Goal: Find specific page/section: Find specific page/section

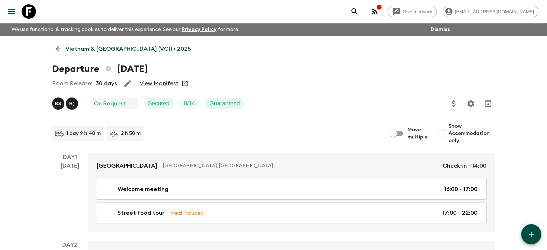
click at [166, 84] on link "View Manifest" at bounding box center [159, 83] width 39 height 7
click at [59, 47] on icon at bounding box center [59, 49] width 8 height 8
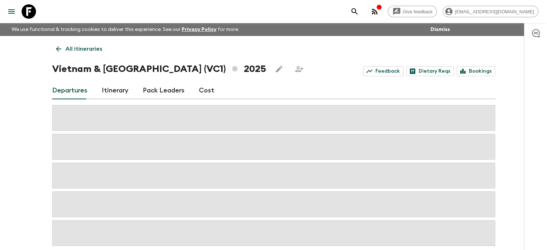
click at [58, 57] on div "All itineraries [GEOGRAPHIC_DATA] & [GEOGRAPHIC_DATA] (VC1) 2025 Feedback Dieta…" at bounding box center [274, 141] width 461 height 210
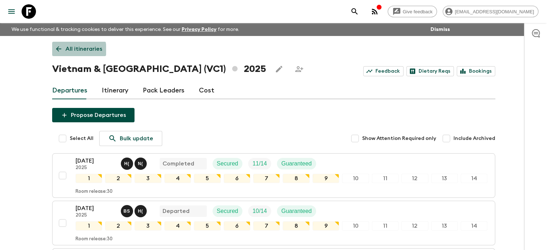
click at [57, 53] on link "All itineraries" at bounding box center [79, 49] width 54 height 14
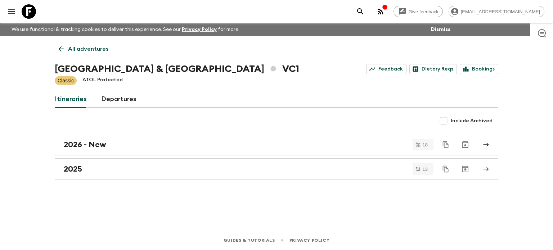
click at [64, 48] on icon at bounding box center [61, 49] width 8 height 8
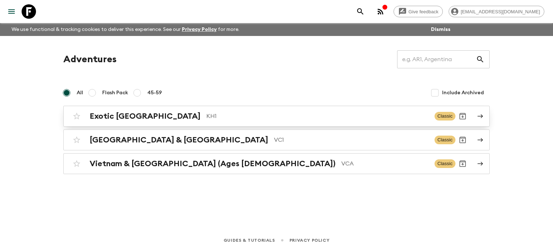
click at [155, 119] on div "Exotic [GEOGRAPHIC_DATA] KH1" at bounding box center [259, 116] width 339 height 9
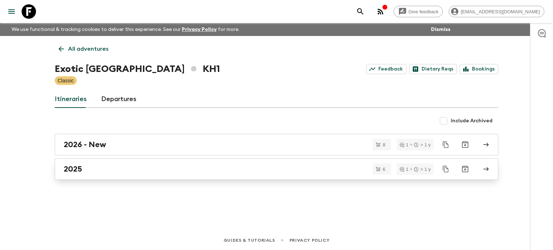
click at [96, 165] on div "2025" at bounding box center [270, 168] width 412 height 9
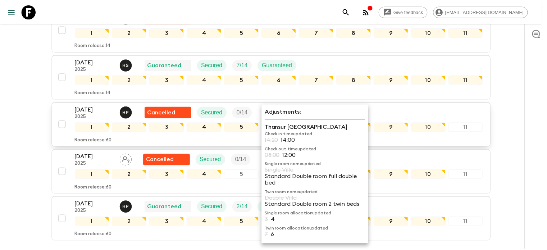
scroll to position [141, 0]
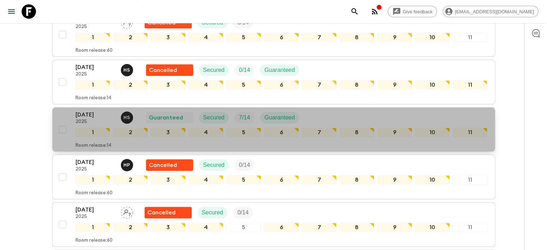
click at [87, 116] on p "[DATE]" at bounding box center [96, 114] width 40 height 9
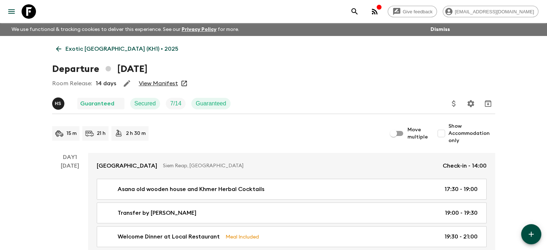
click at [168, 85] on link "View Manifest" at bounding box center [158, 83] width 39 height 7
